Goal: Task Accomplishment & Management: Complete application form

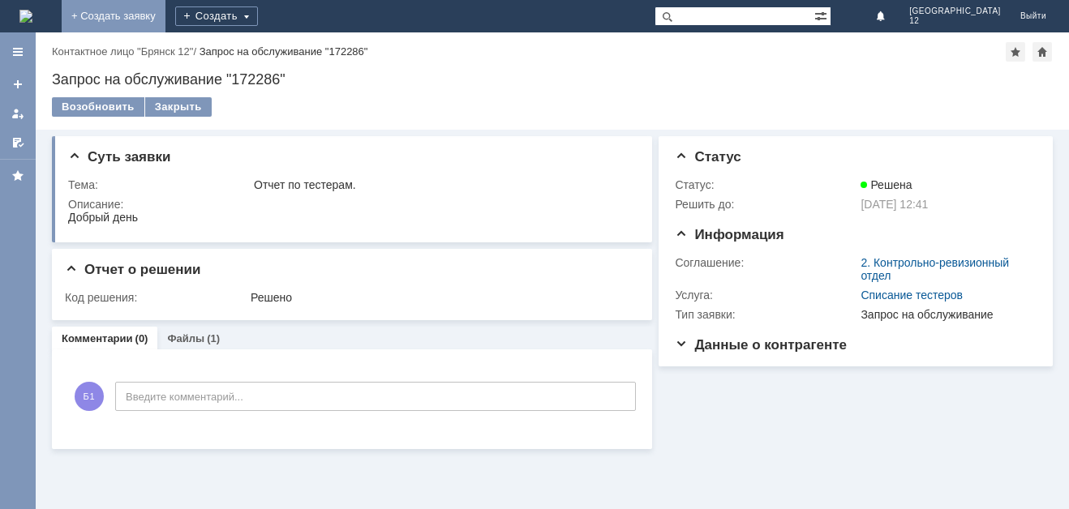
click at [165, 10] on link "+ Создать заявку" at bounding box center [114, 16] width 104 height 32
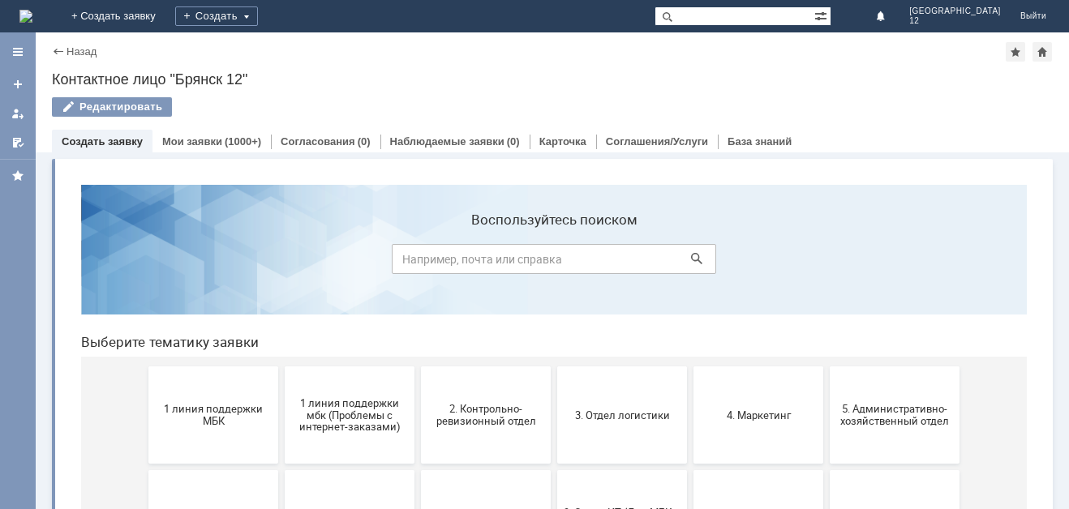
click at [199, 417] on span "1 линия поддержки МБК" at bounding box center [213, 415] width 120 height 24
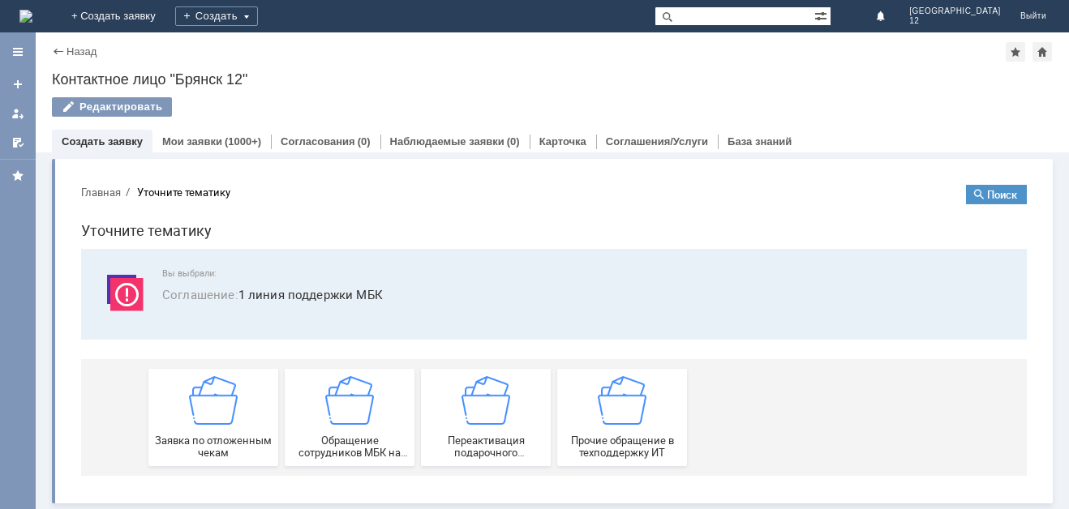
click at [199, 417] on img at bounding box center [213, 400] width 49 height 49
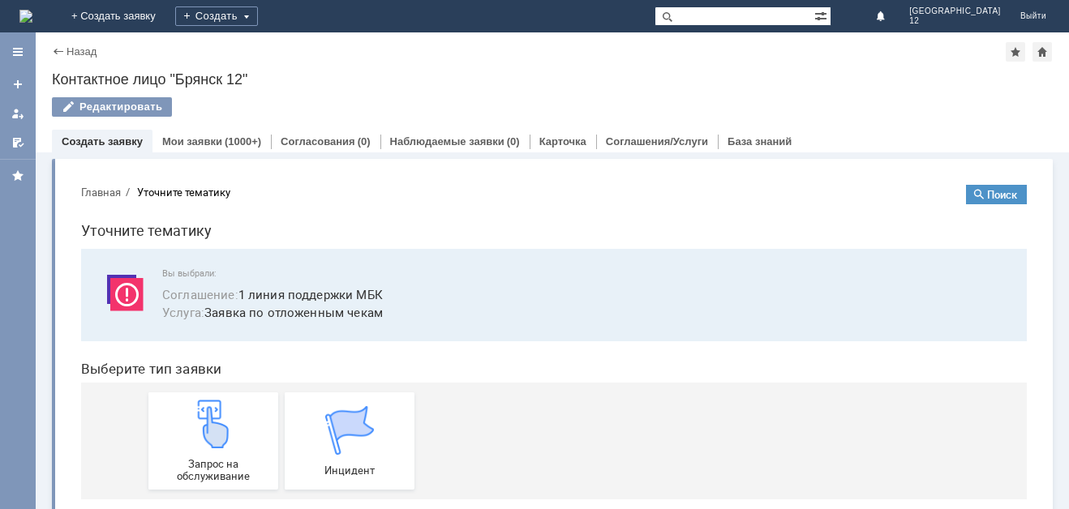
click at [199, 417] on img at bounding box center [213, 424] width 49 height 49
click at [205, 439] on img at bounding box center [213, 424] width 49 height 49
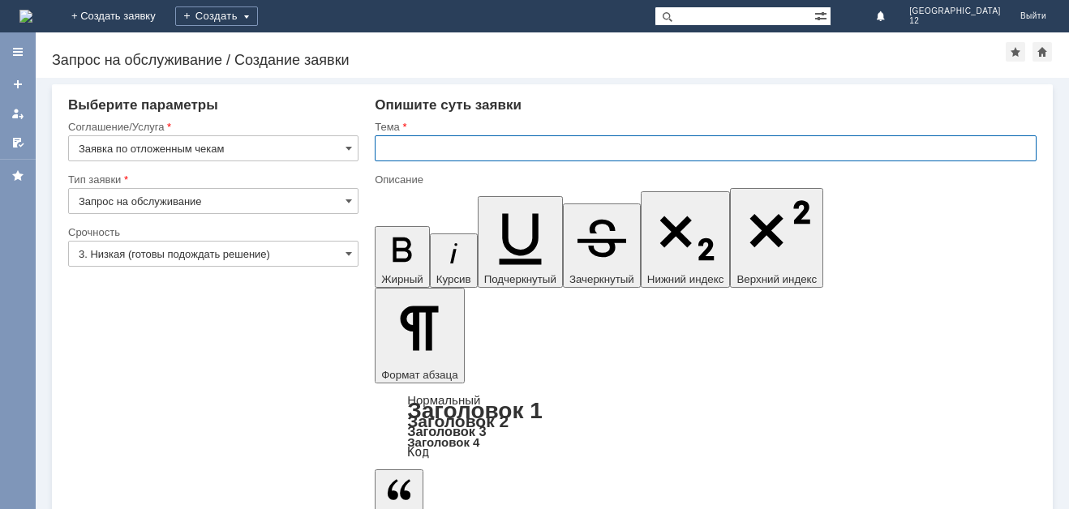
click at [409, 147] on input "text" at bounding box center [706, 148] width 662 height 26
type input "Отл чек 25.08.2025."
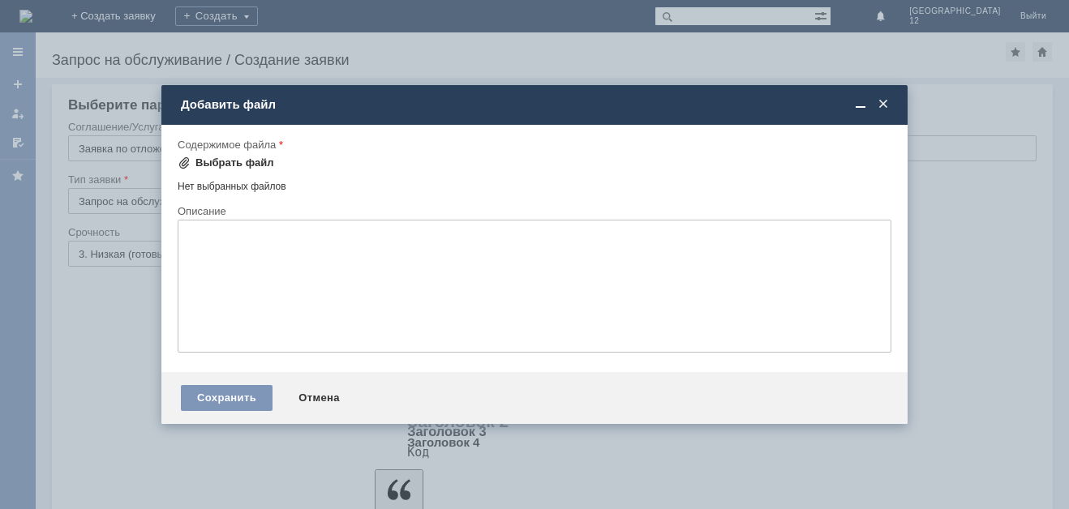
click at [224, 165] on div "Выбрать файл" at bounding box center [234, 162] width 79 height 13
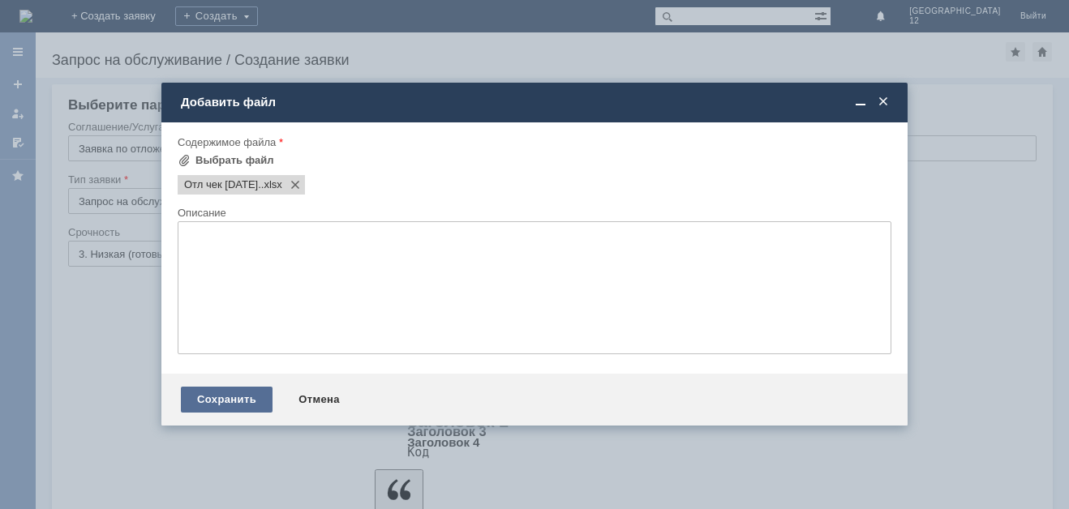
click at [224, 399] on div "Сохранить" at bounding box center [227, 400] width 92 height 26
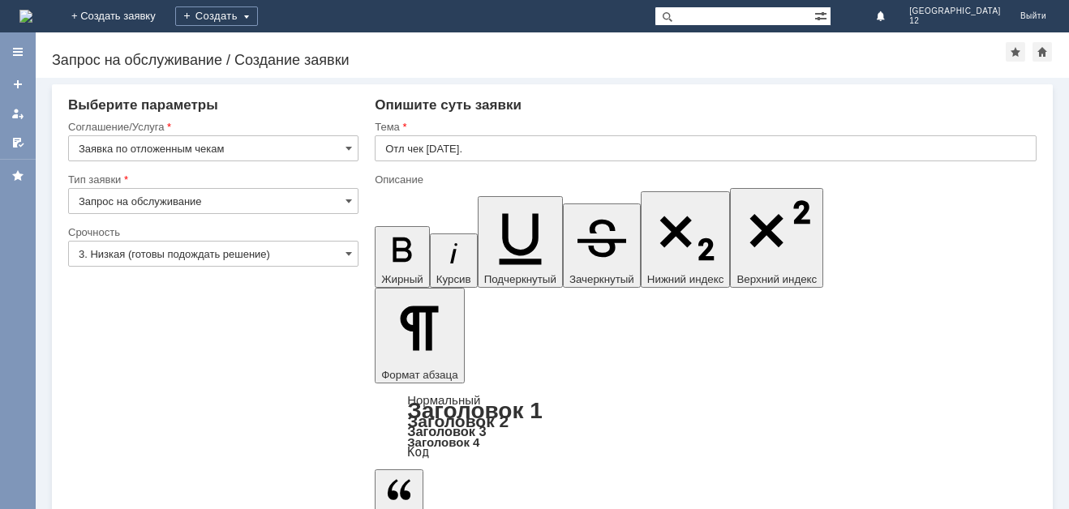
click at [386, 152] on input "text" at bounding box center [706, 148] width 662 height 26
type input "Отл чек 25.08.2025."
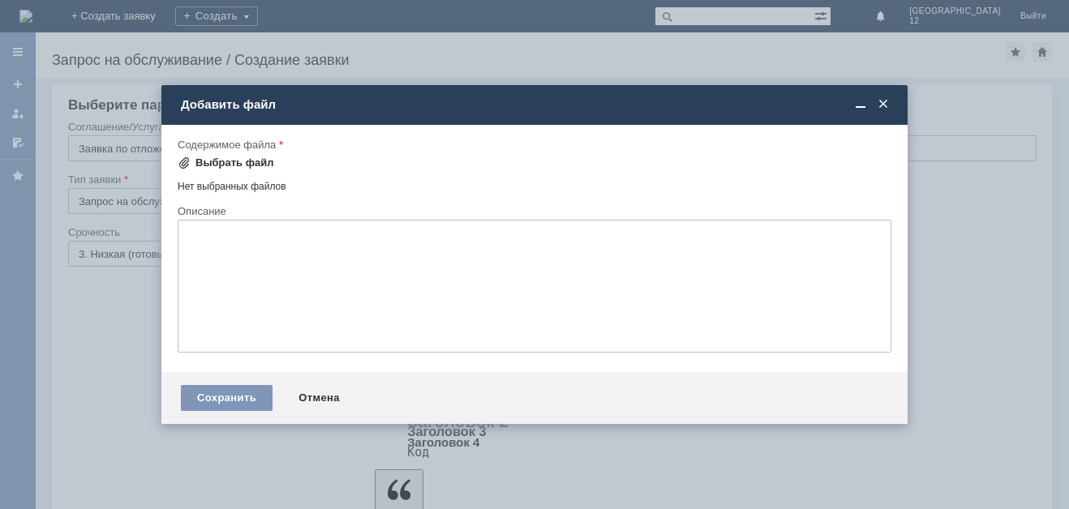
click at [216, 162] on div "Выбрать файл" at bounding box center [234, 162] width 79 height 13
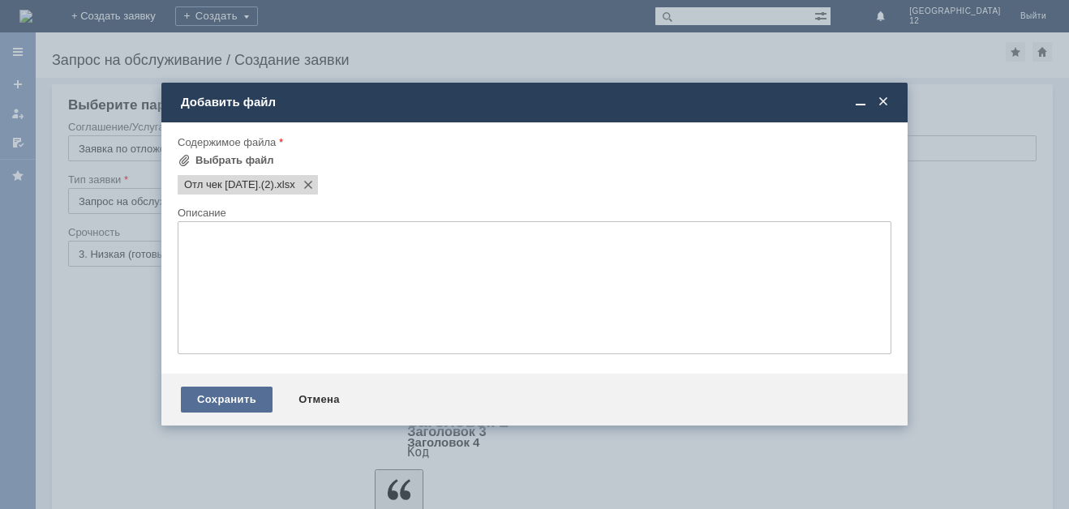
click at [228, 399] on div "Сохранить" at bounding box center [227, 400] width 92 height 26
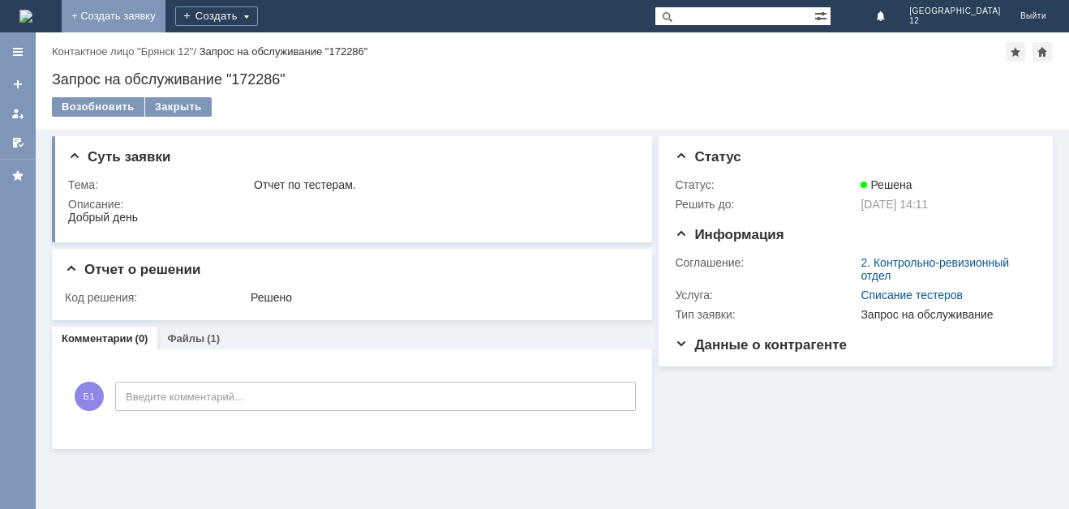
click at [165, 12] on link "+ Создать заявку" at bounding box center [114, 16] width 104 height 32
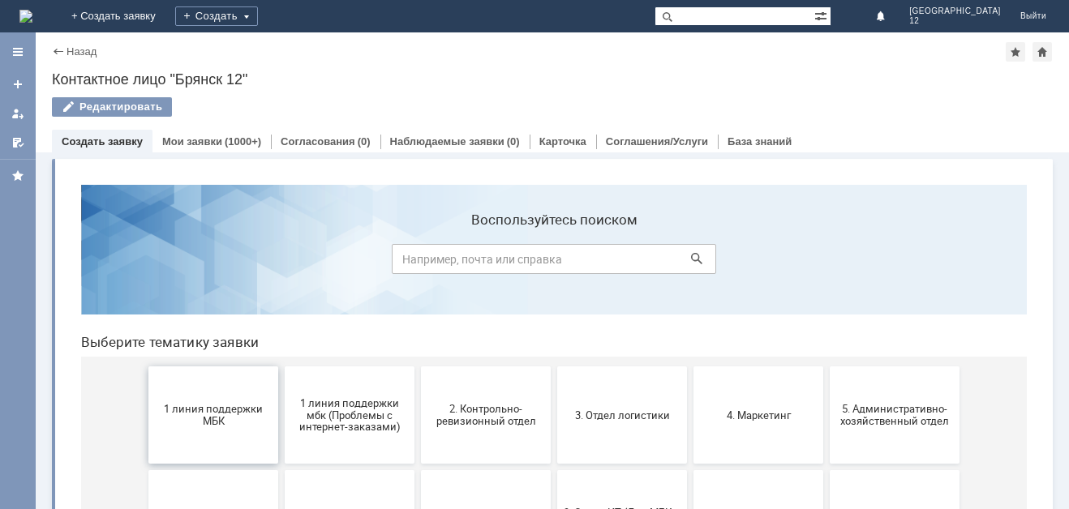
click at [201, 405] on span "1 линия поддержки МБК" at bounding box center [213, 415] width 120 height 24
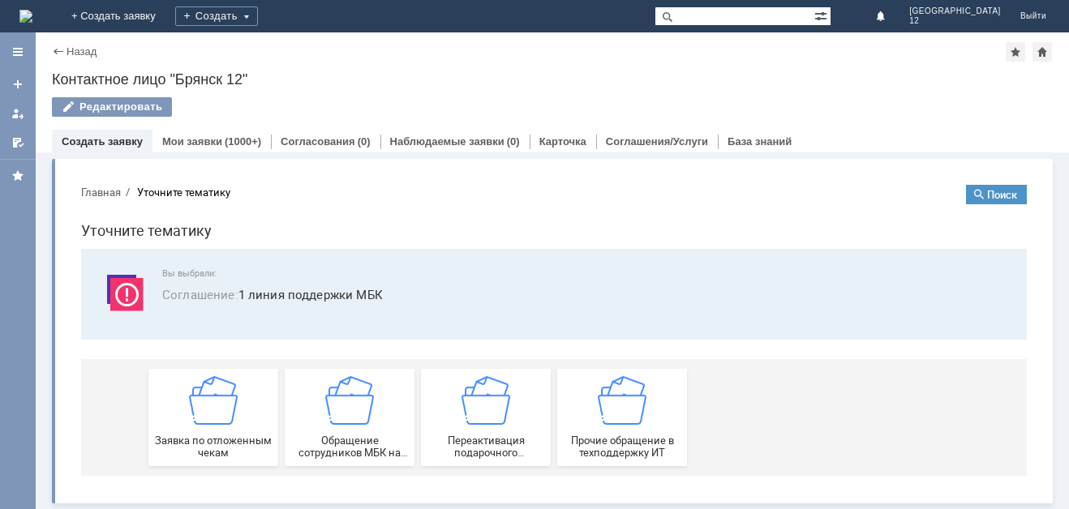
click at [201, 405] on img at bounding box center [213, 400] width 49 height 49
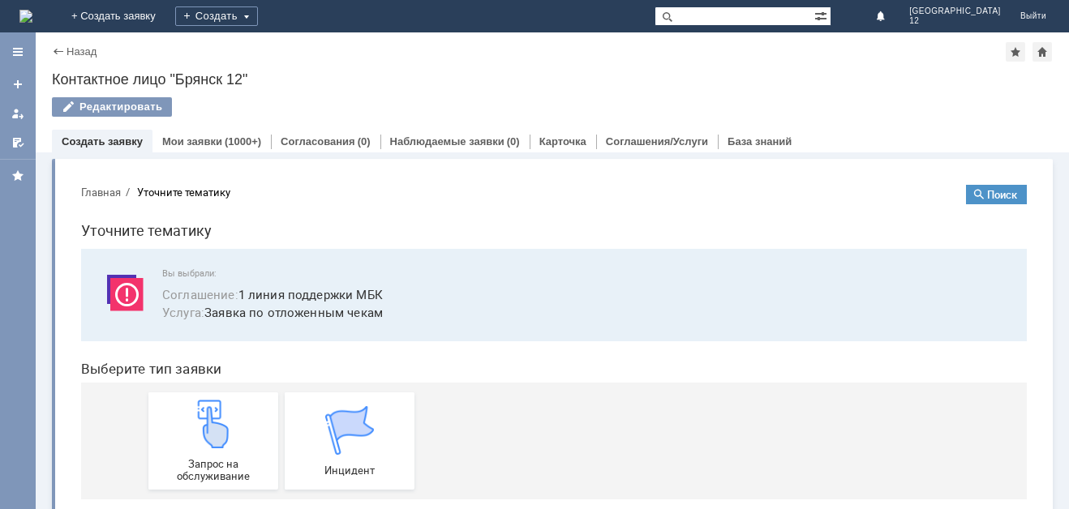
click at [201, 405] on img at bounding box center [213, 424] width 49 height 49
click at [217, 418] on img at bounding box center [213, 424] width 49 height 49
click at [213, 435] on img at bounding box center [213, 424] width 49 height 49
click at [226, 447] on img at bounding box center [213, 424] width 49 height 49
click at [231, 422] on img at bounding box center [213, 424] width 49 height 49
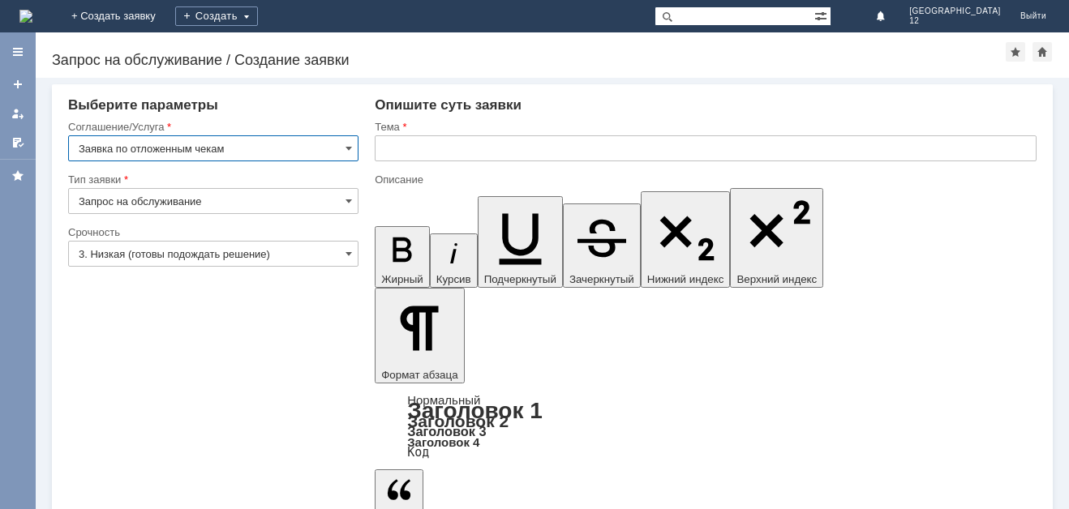
click at [377, 149] on input "text" at bounding box center [706, 148] width 662 height 26
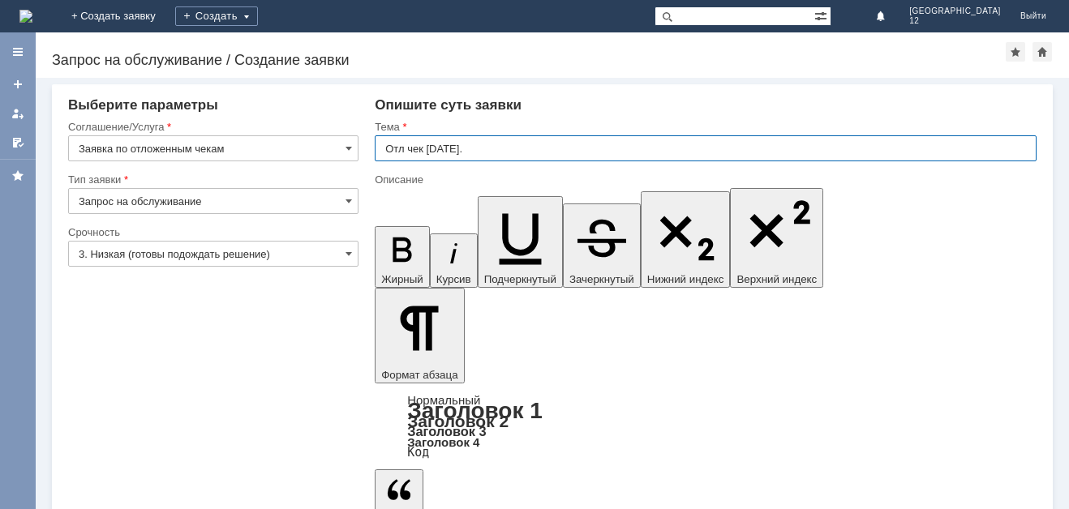
type input "Отл чек 26.08.2025."
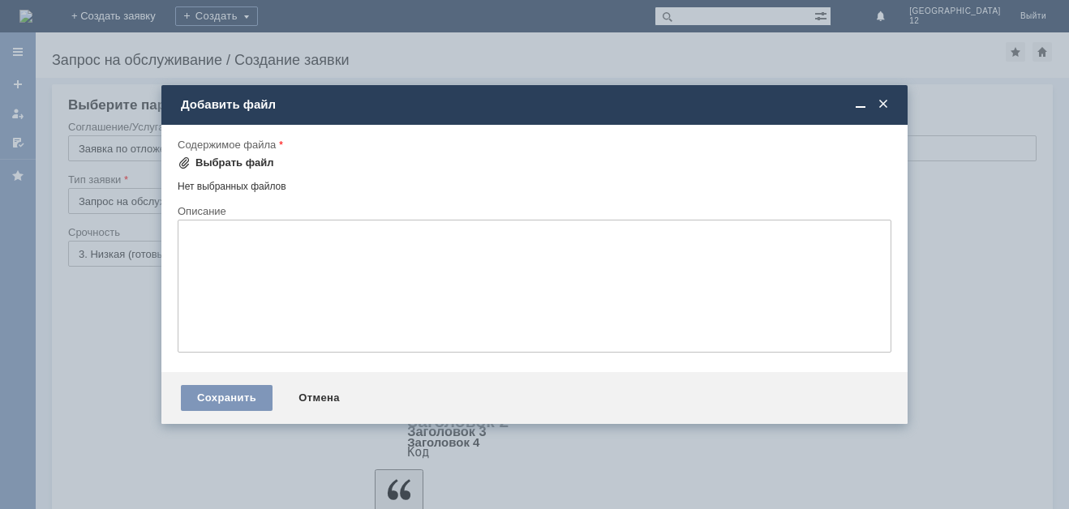
click at [209, 164] on div "Выбрать файл" at bounding box center [234, 162] width 79 height 13
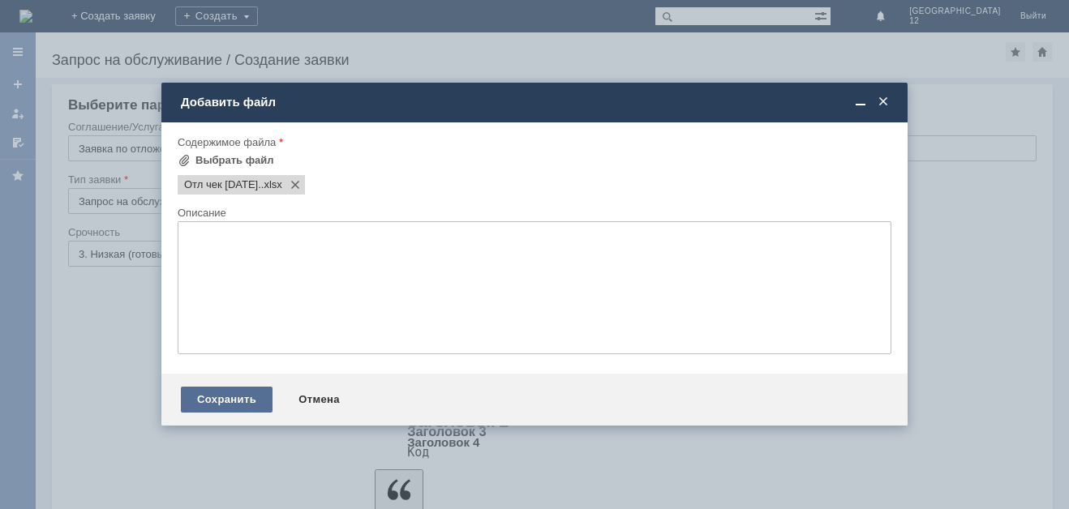
click at [217, 402] on div "Сохранить" at bounding box center [227, 400] width 92 height 26
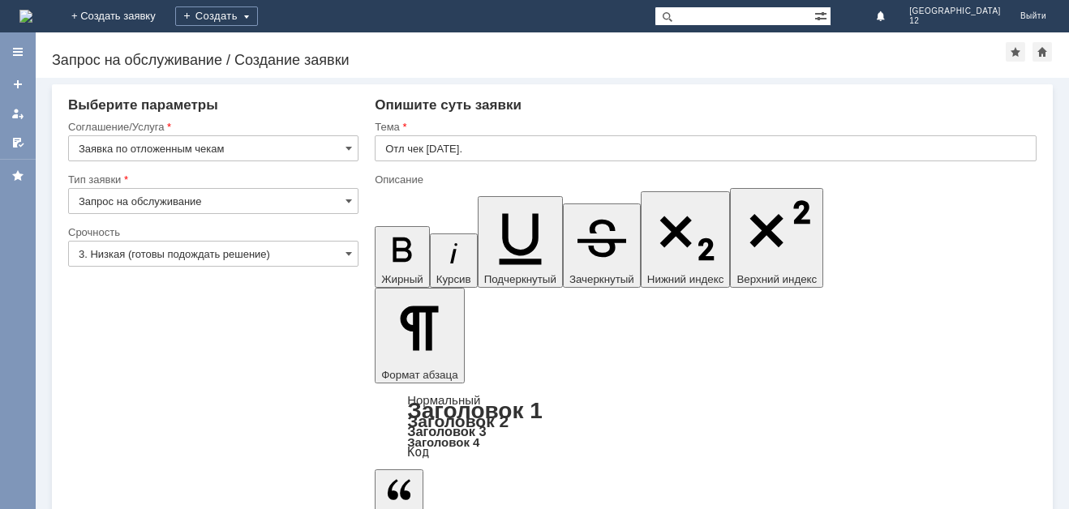
click at [393, 154] on input "text" at bounding box center [706, 148] width 662 height 26
type input "Отл чек 26.08.2025."
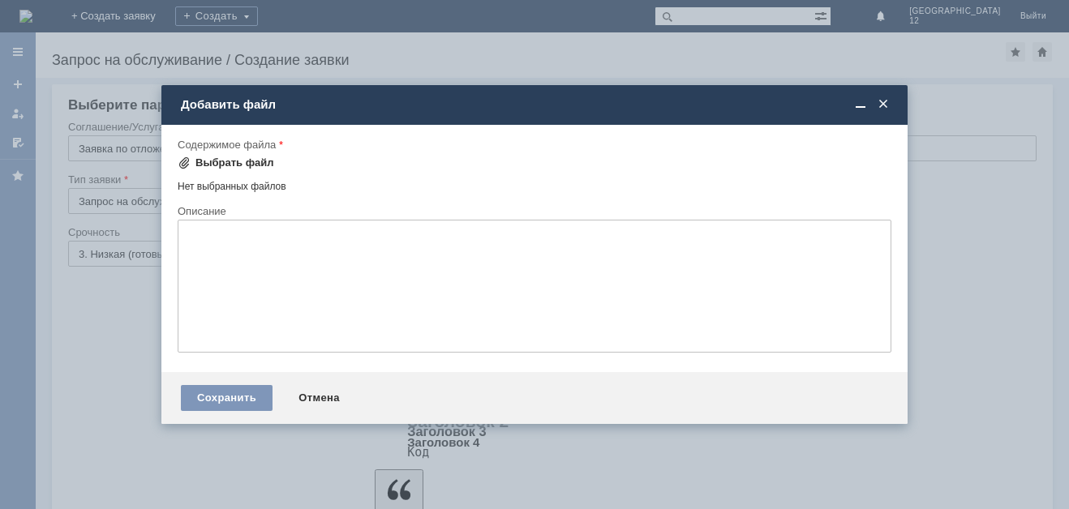
click at [190, 159] on span at bounding box center [184, 162] width 13 height 13
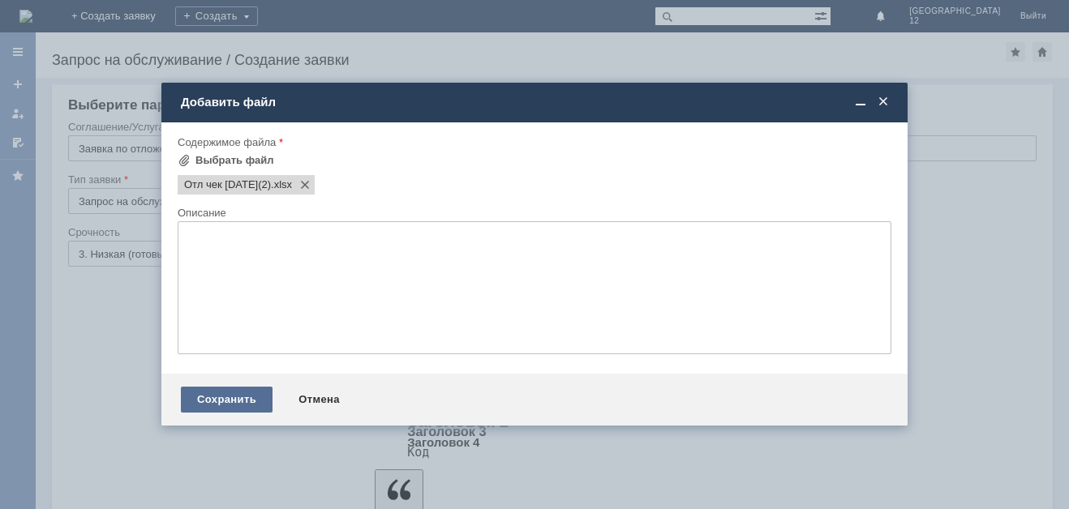
click at [209, 389] on div "Сохранить" at bounding box center [227, 400] width 92 height 26
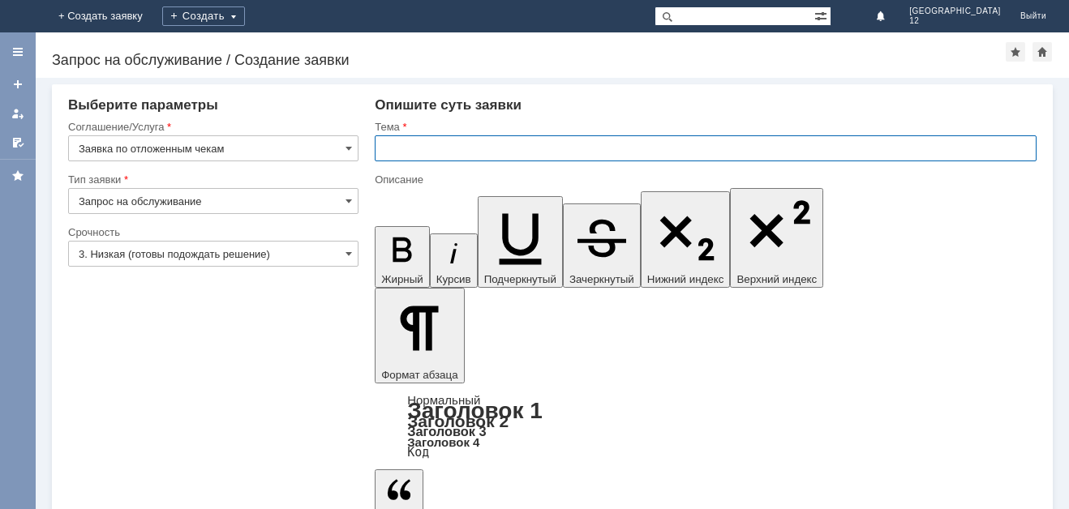
click at [394, 144] on input "text" at bounding box center [706, 148] width 662 height 26
click at [404, 151] on input "Отлчек" at bounding box center [706, 148] width 662 height 26
click at [428, 143] on input "Отл чек" at bounding box center [706, 148] width 662 height 26
type input "Отл чек 27.08.2025."
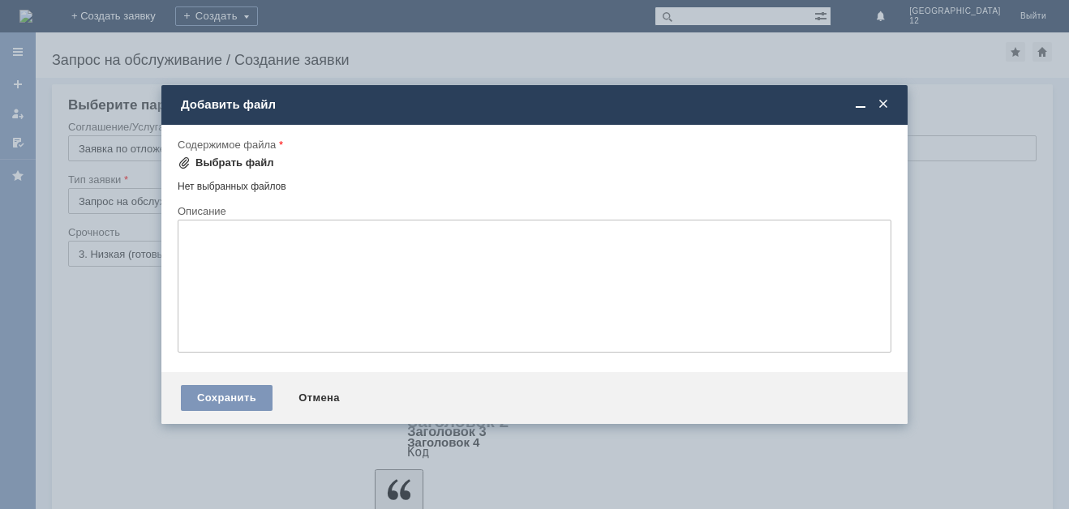
click at [219, 165] on div "Выбрать файл" at bounding box center [234, 162] width 79 height 13
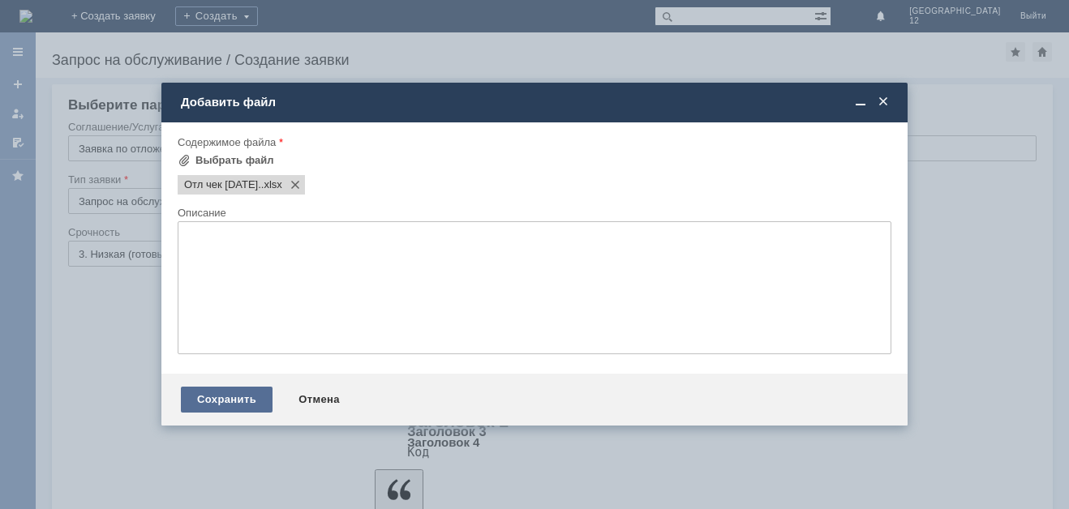
click at [200, 400] on div "Сохранить" at bounding box center [227, 400] width 92 height 26
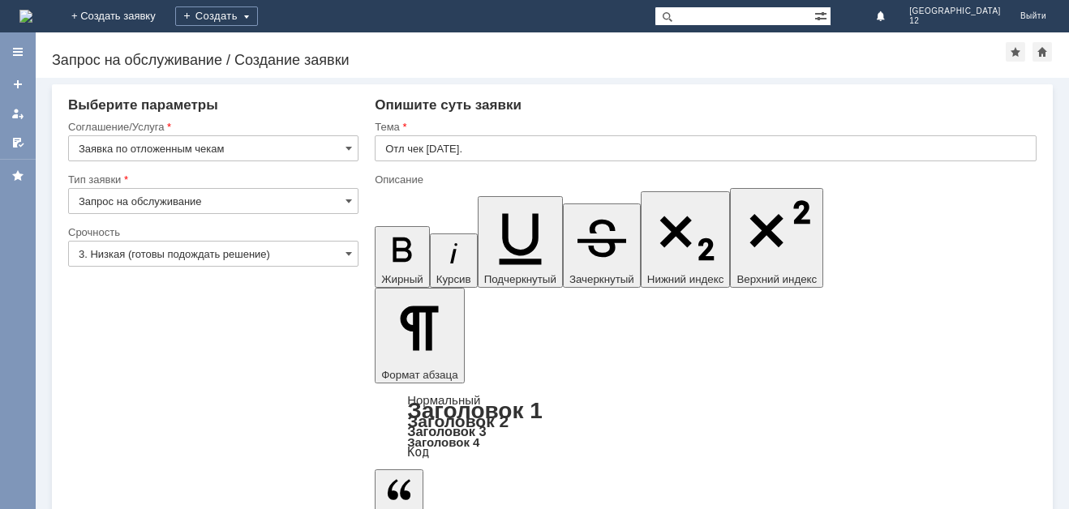
click at [406, 141] on input "text" at bounding box center [706, 148] width 662 height 26
type input "Олт чек [DATE]."
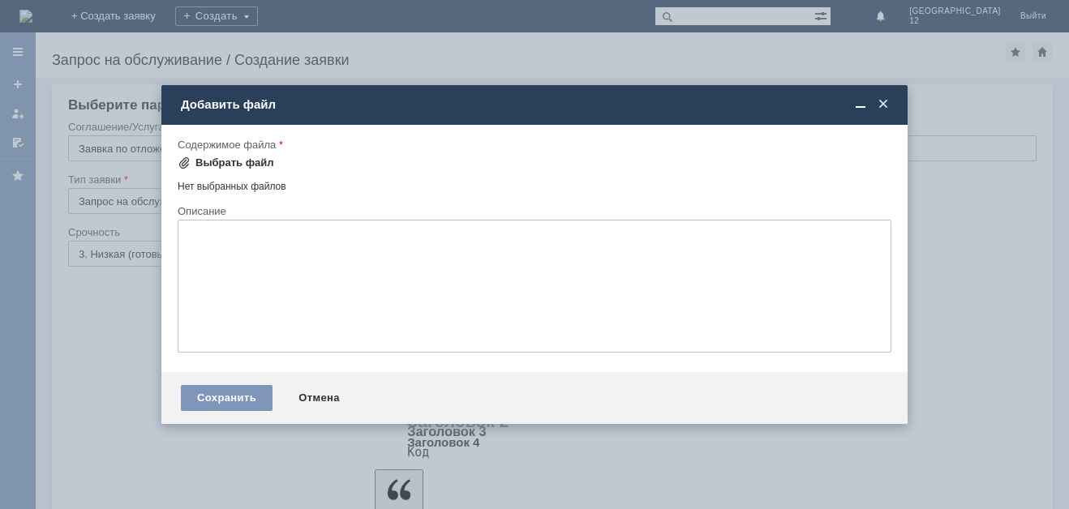
click at [233, 166] on div "Выбрать файл" at bounding box center [234, 162] width 79 height 13
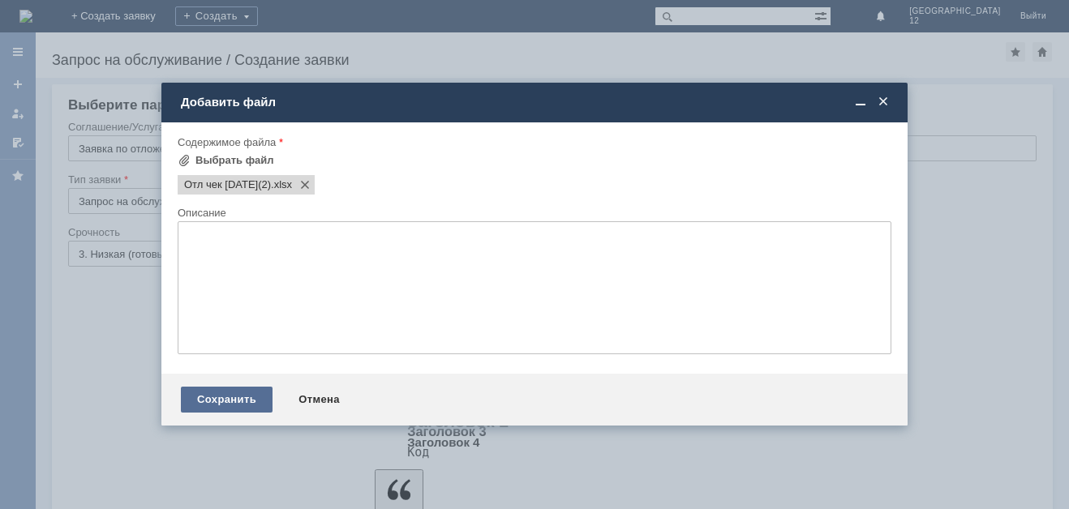
click at [222, 400] on div "Сохранить" at bounding box center [227, 400] width 92 height 26
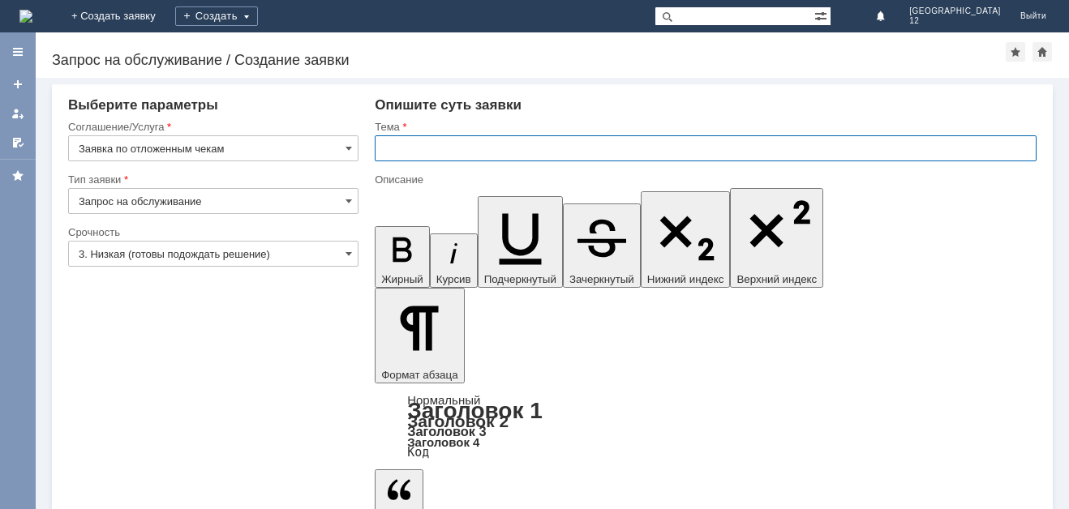
click at [407, 141] on input "text" at bounding box center [706, 148] width 662 height 26
type input "Олт чек [DATE]."
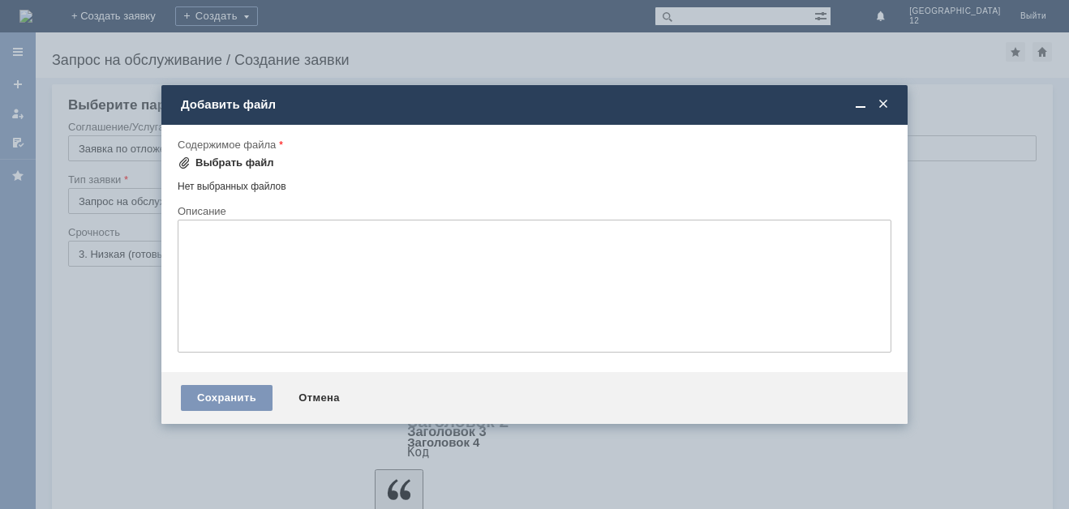
click at [241, 167] on div "Выбрать файл" at bounding box center [234, 162] width 79 height 13
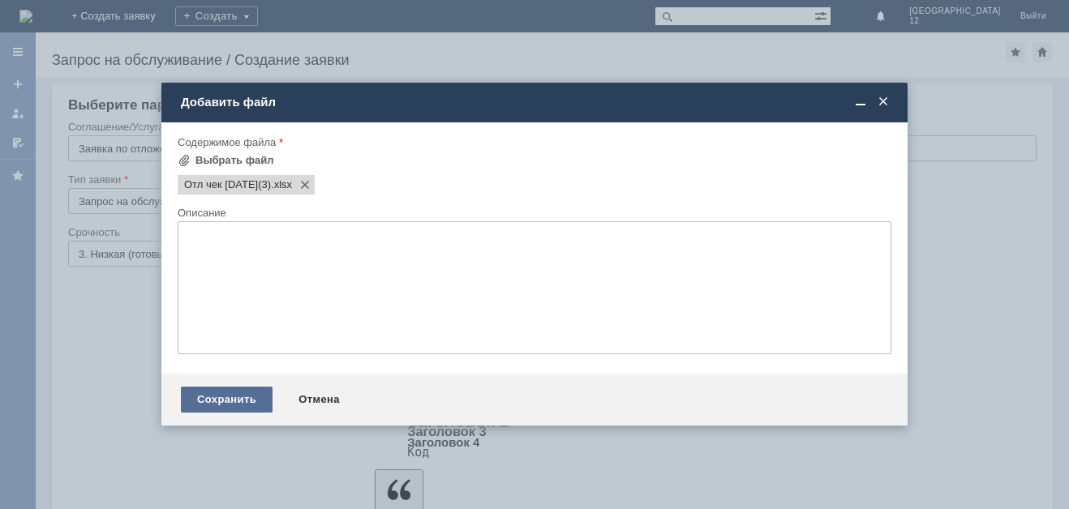
click at [207, 396] on div "Сохранить" at bounding box center [227, 400] width 92 height 26
